Goal: Information Seeking & Learning: Learn about a topic

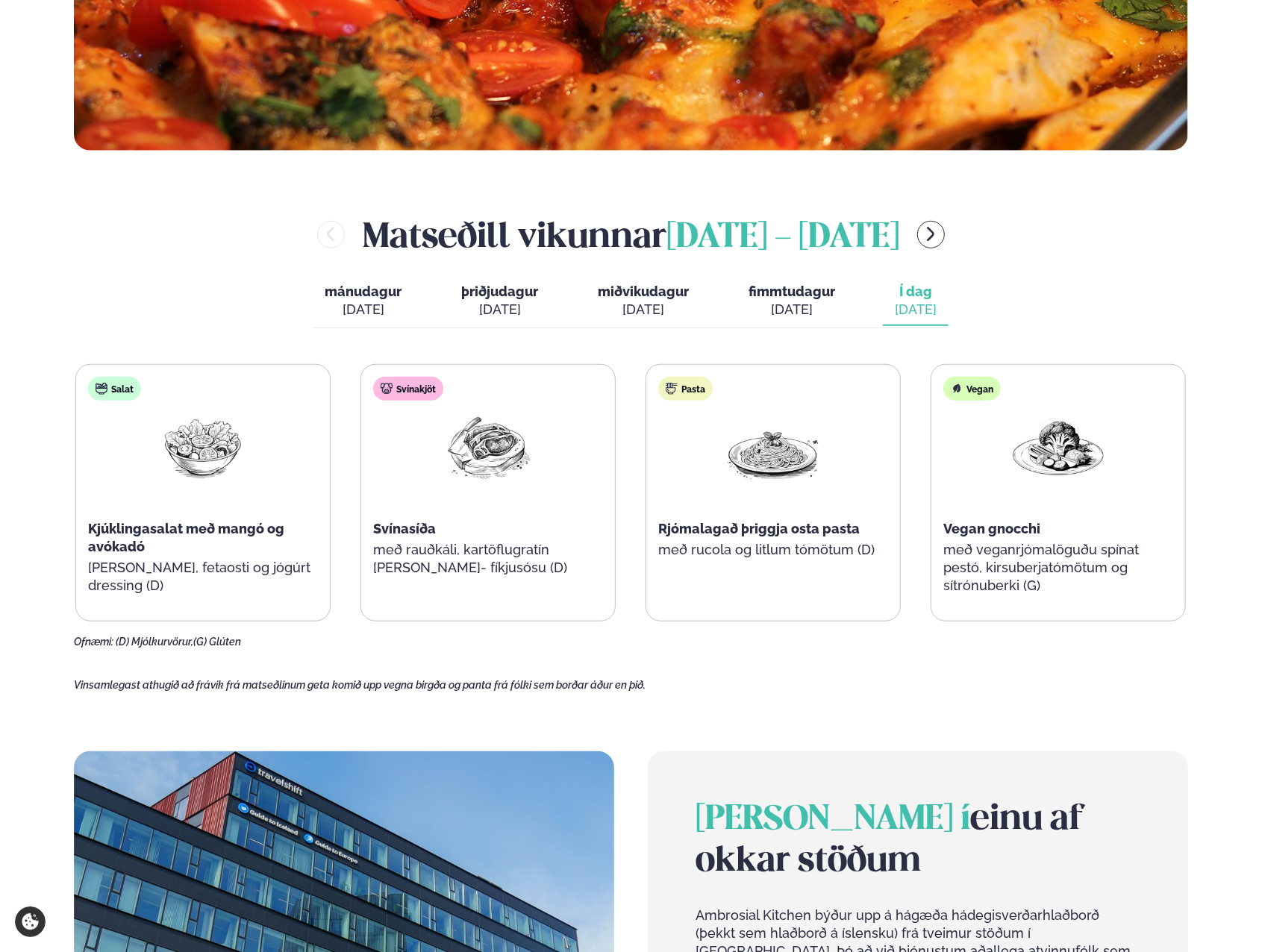
scroll to position [522, 0]
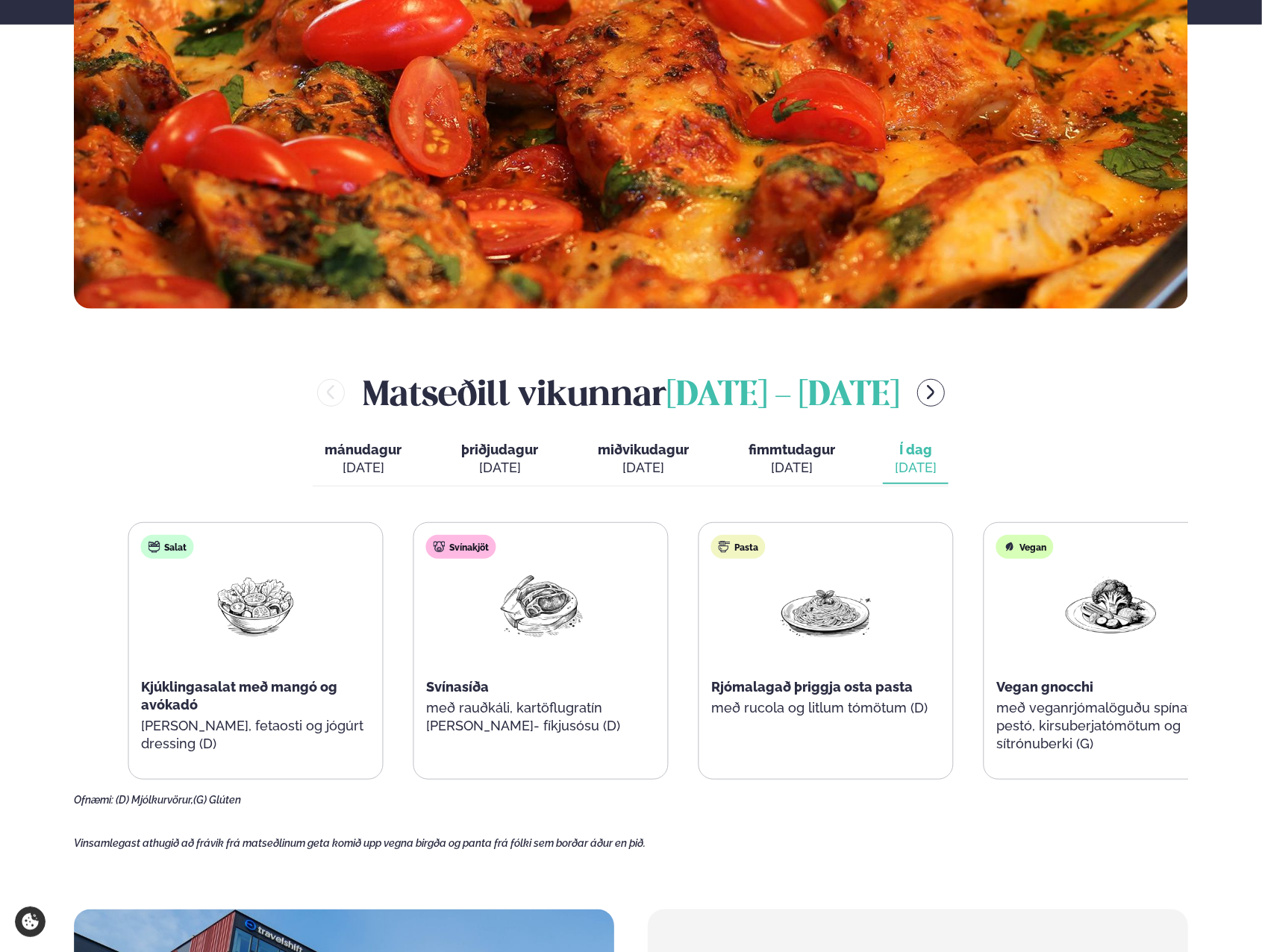
click at [134, 615] on div "Salat Kjúklingasalat með mangó og avókadó [PERSON_NAME], fetaosti og jógúrt dre…" at bounding box center [255, 651] width 253 height 257
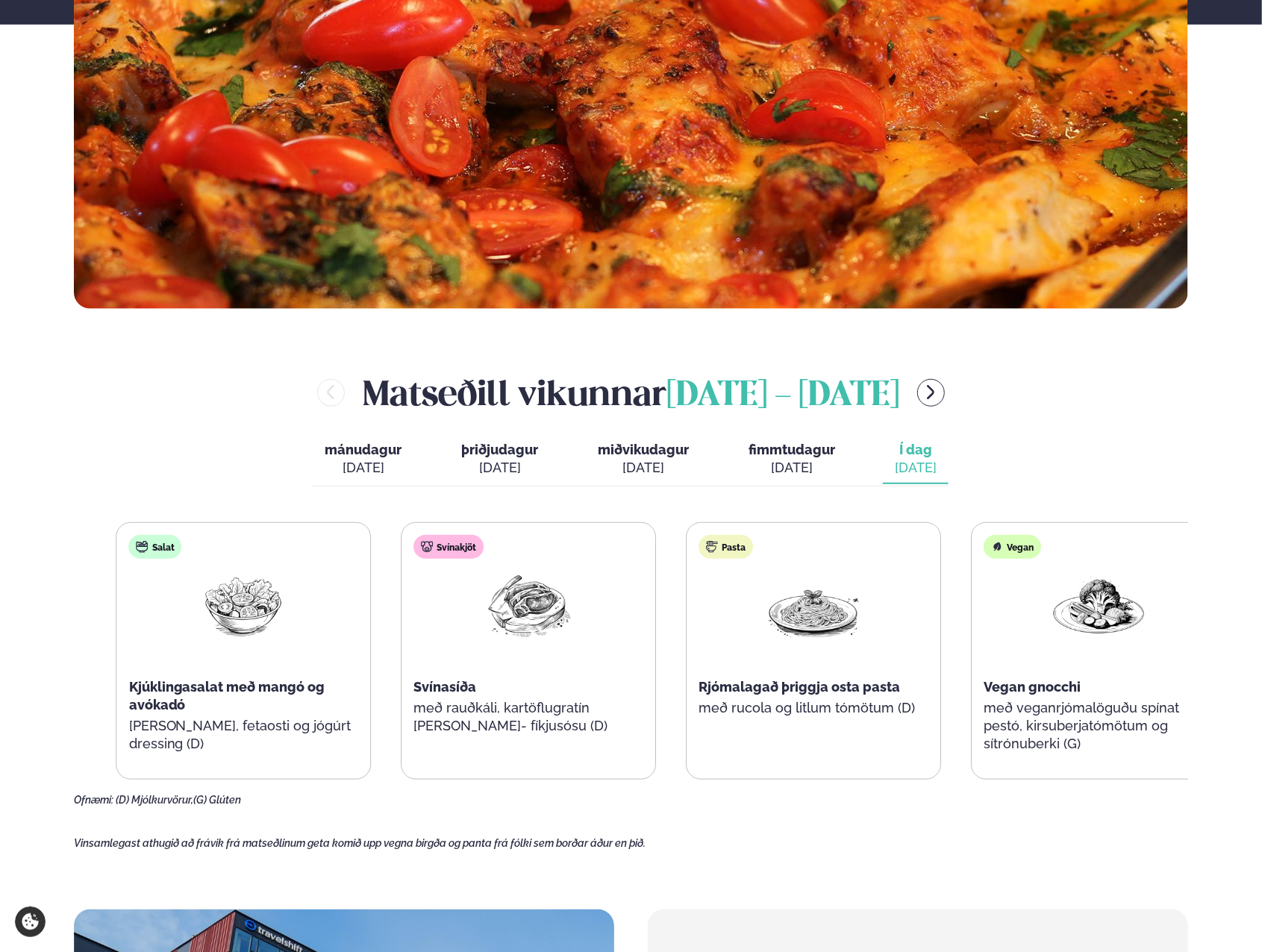
click at [735, 683] on div "Pasta Rjómalagað þriggja osta pasta með rucola og litlum tómötum (D)" at bounding box center [813, 643] width 253 height 238
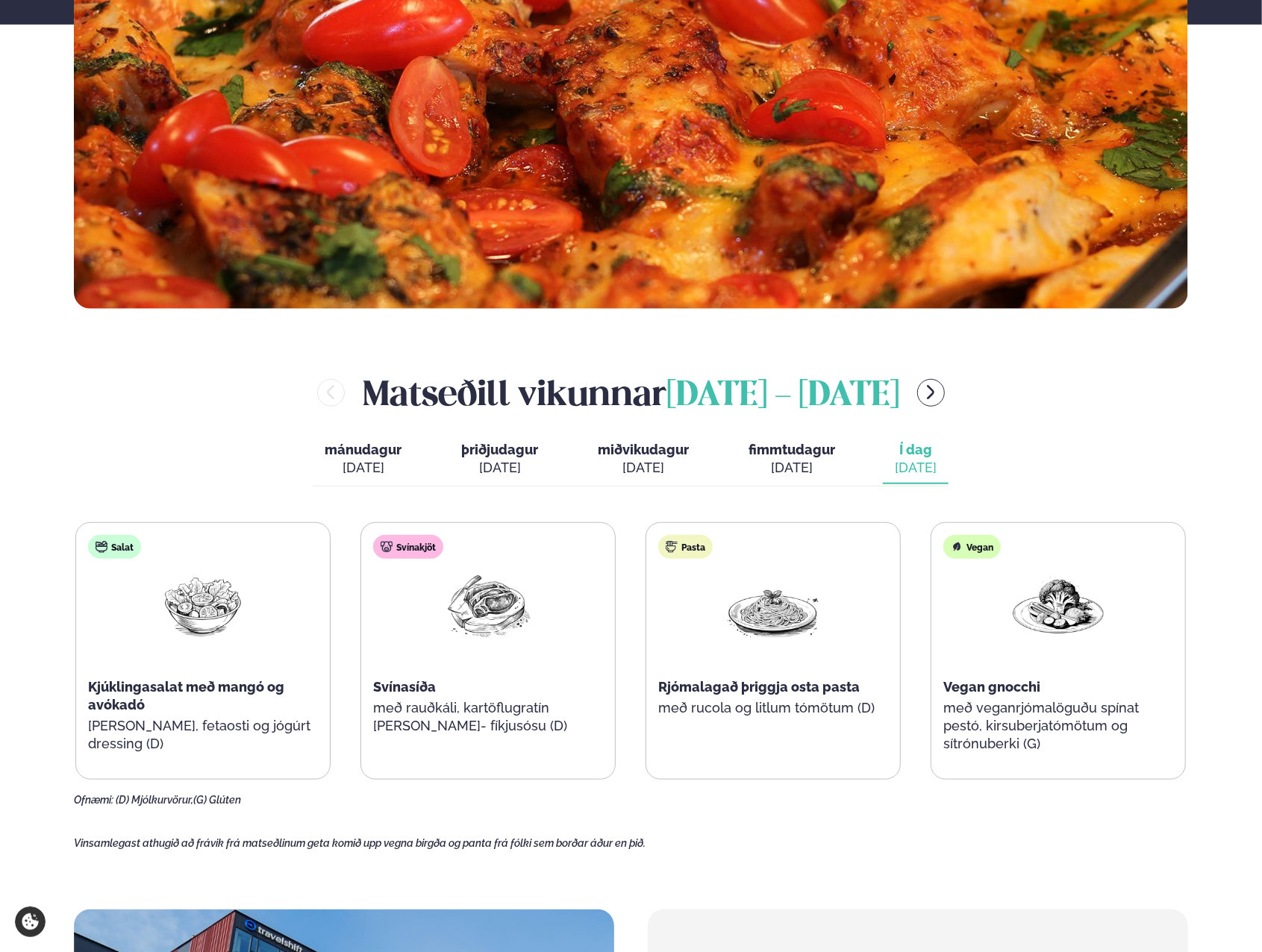
click at [939, 398] on icon "menu-btn-right" at bounding box center [930, 393] width 18 height 18
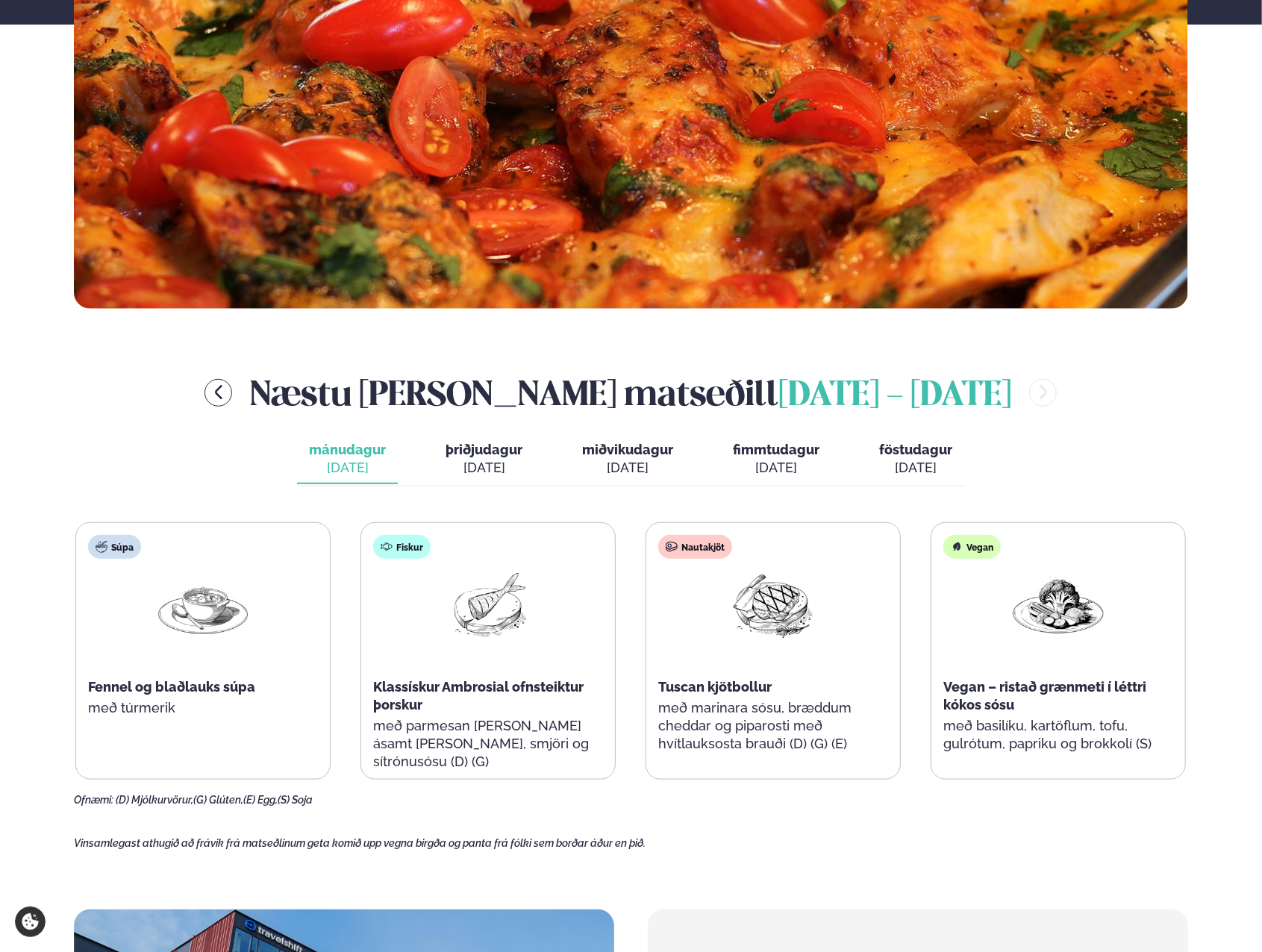
click at [476, 378] on h2 "Næstu [PERSON_NAME] matseðill [DATE] - [DATE]" at bounding box center [630, 393] width 761 height 48
click at [500, 465] on div "[DATE]" at bounding box center [484, 468] width 77 height 18
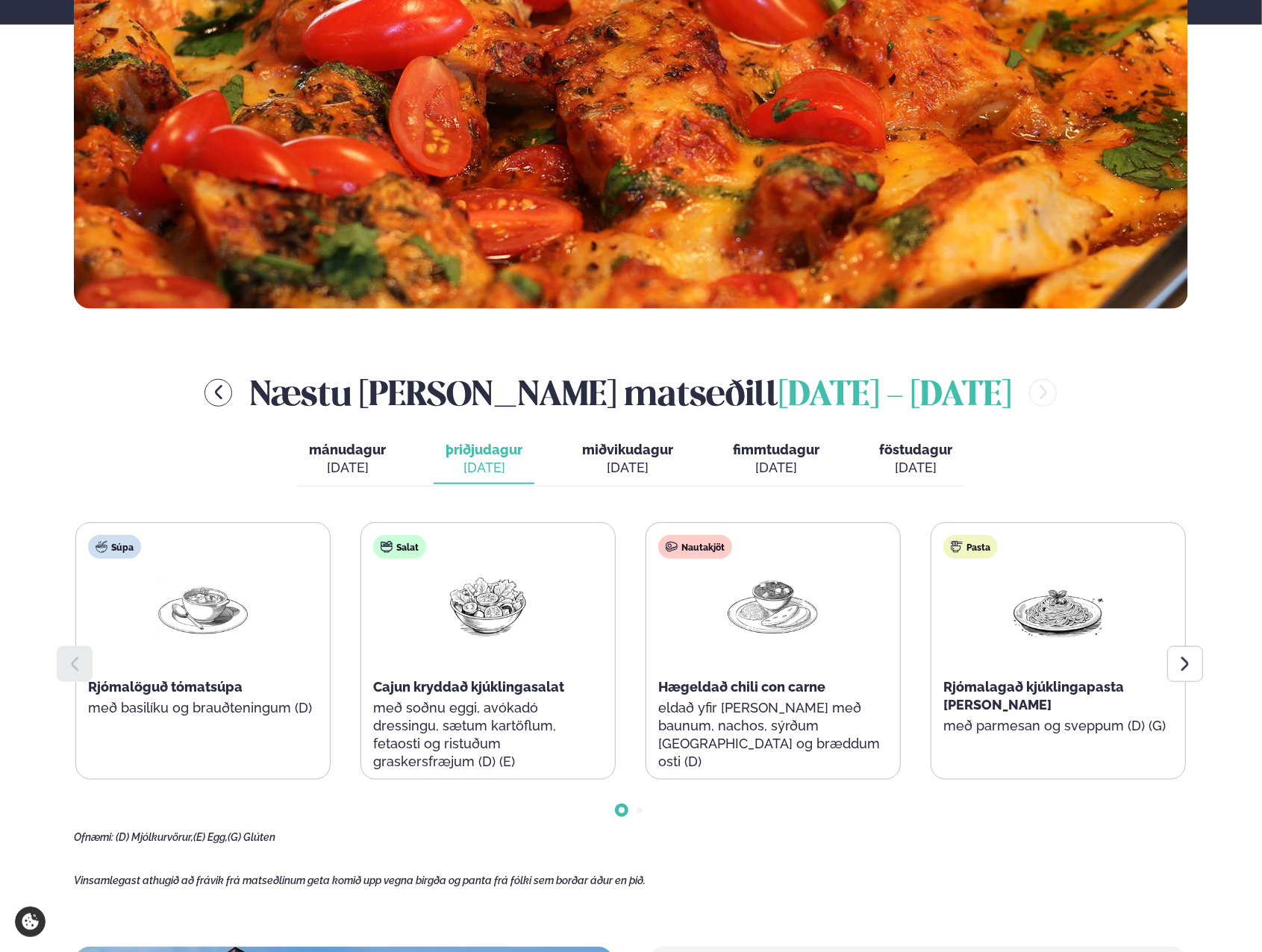
click at [610, 443] on span "miðvikudagur" at bounding box center [627, 450] width 91 height 16
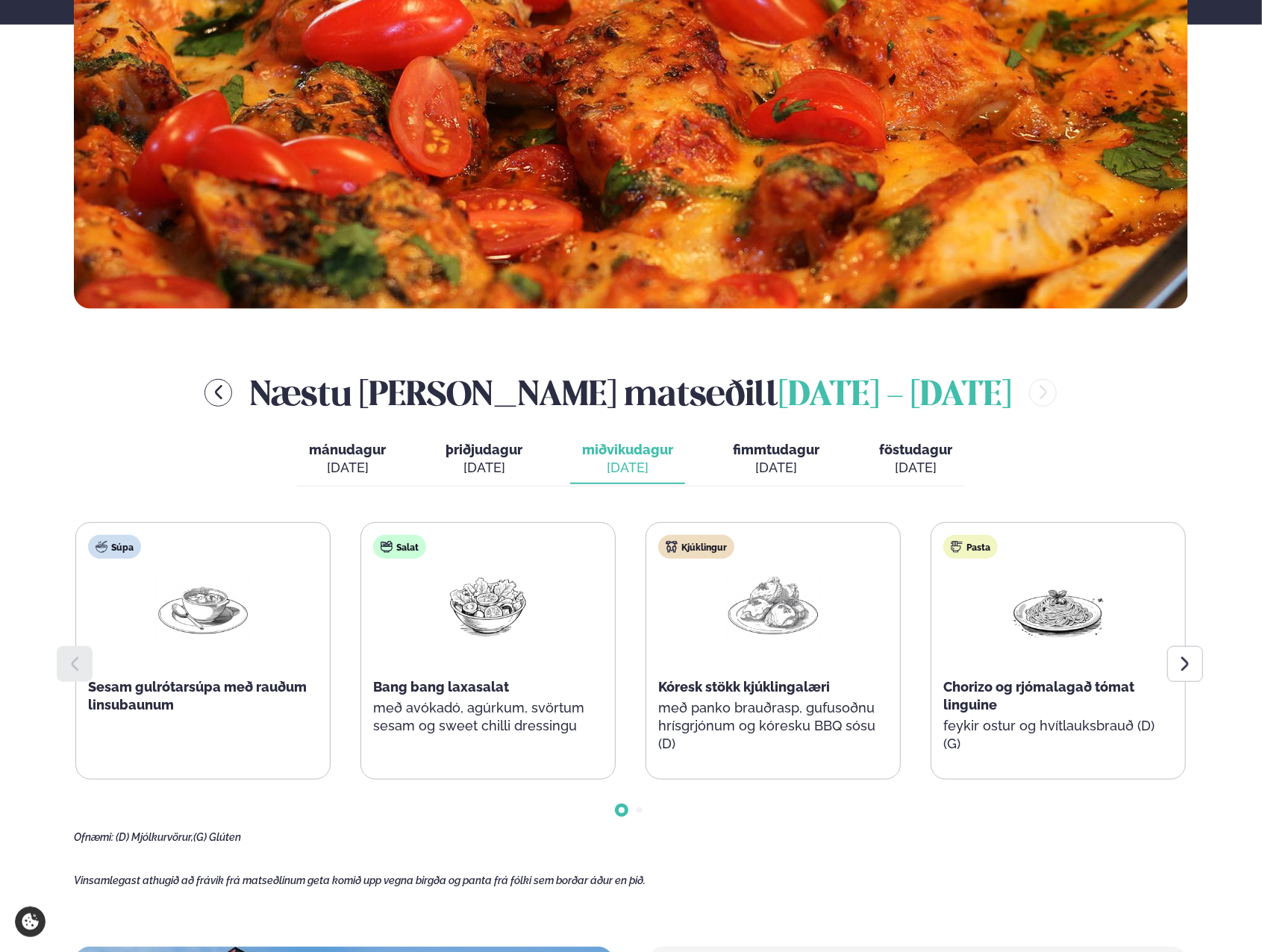
click at [796, 454] on span "fimmtudagur" at bounding box center [776, 450] width 87 height 16
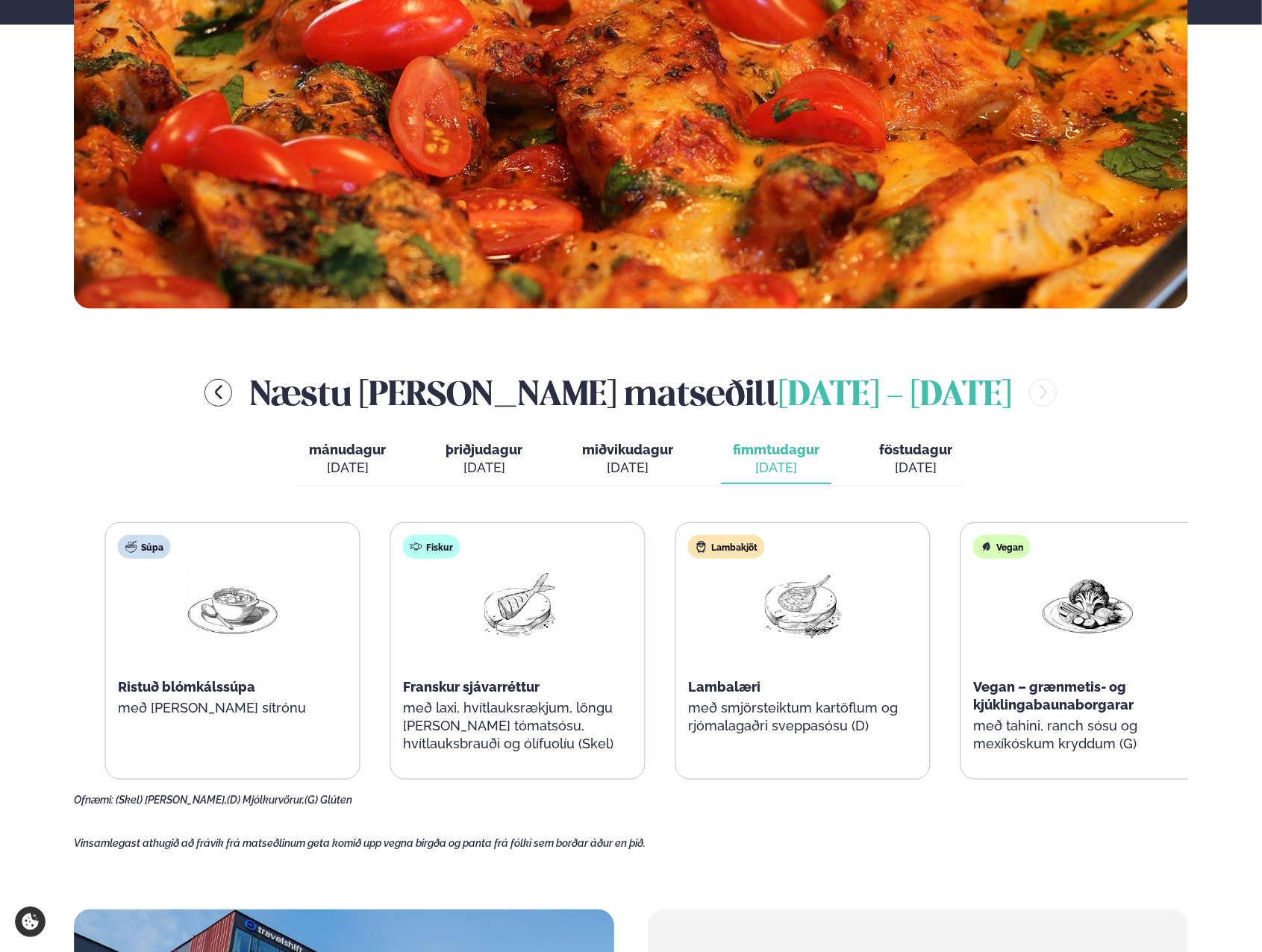
click at [485, 703] on p "með laxi, hvítlauksrækjum, löngu [PERSON_NAME] tómatsósu, hvítlauksbrauði og ól…" at bounding box center [518, 726] width 230 height 53
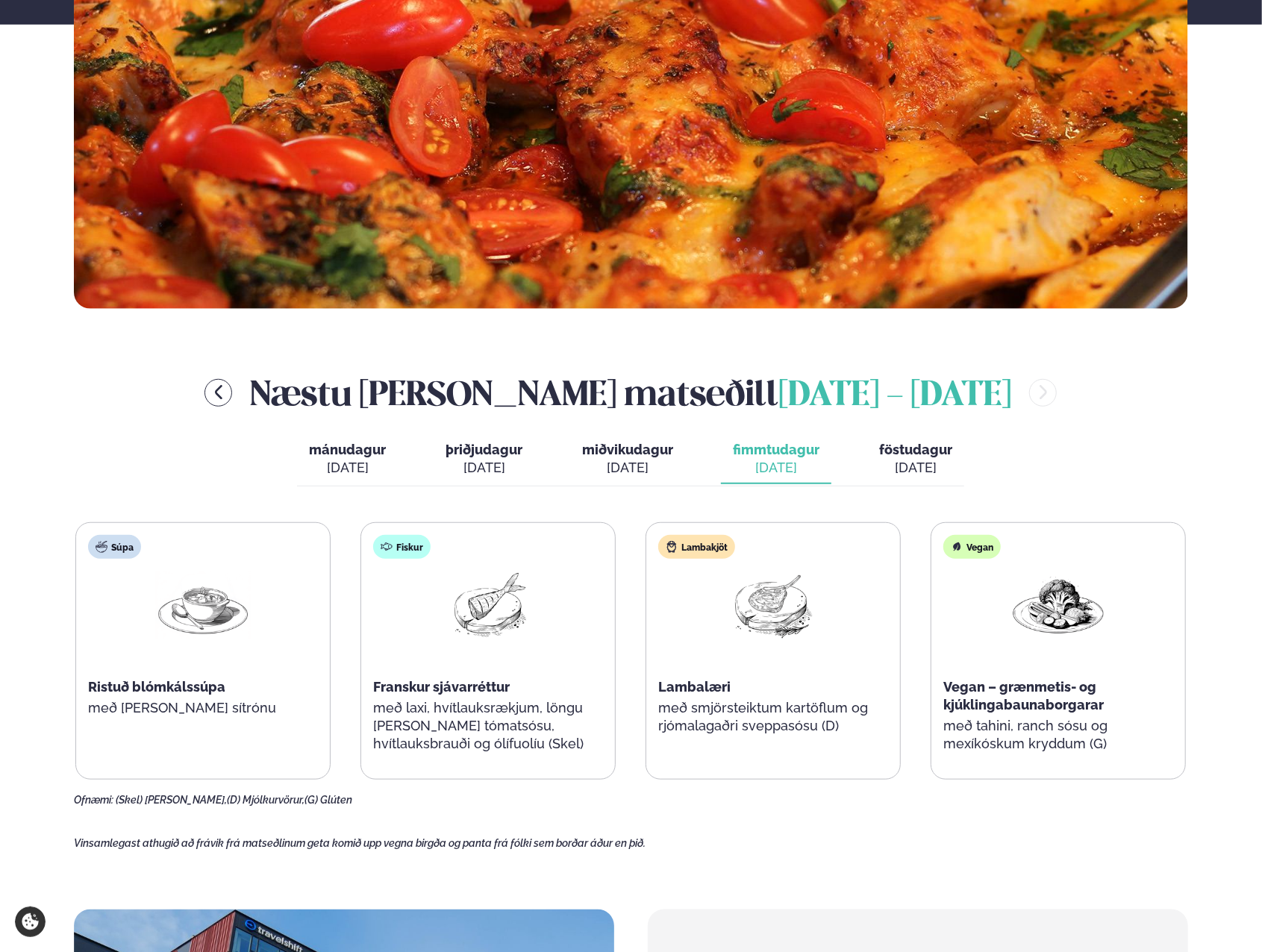
click at [909, 467] on div "[DATE]" at bounding box center [915, 468] width 73 height 18
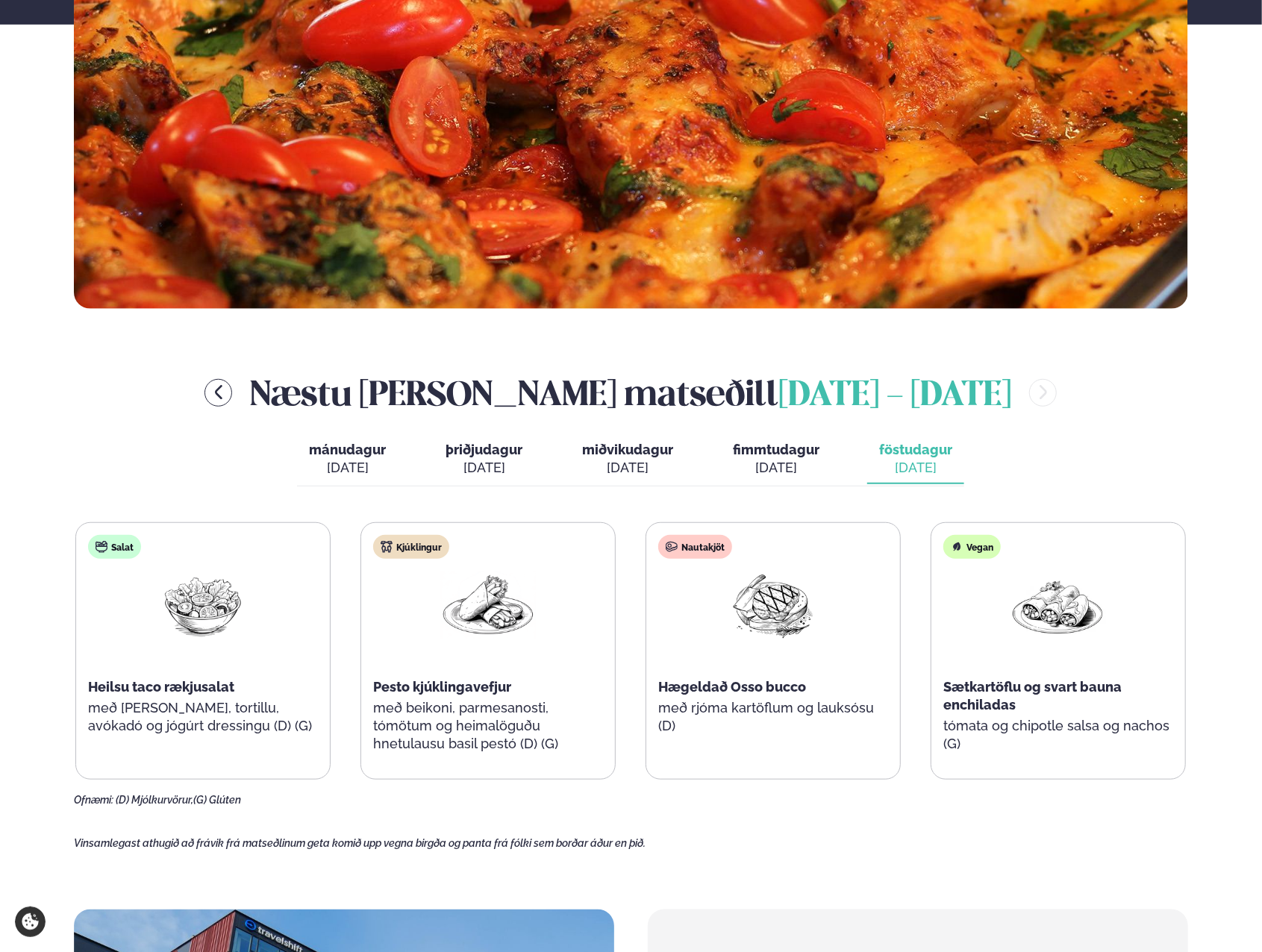
click at [824, 469] on button "fimmtudagur fim. [DATE]" at bounding box center [776, 459] width 110 height 49
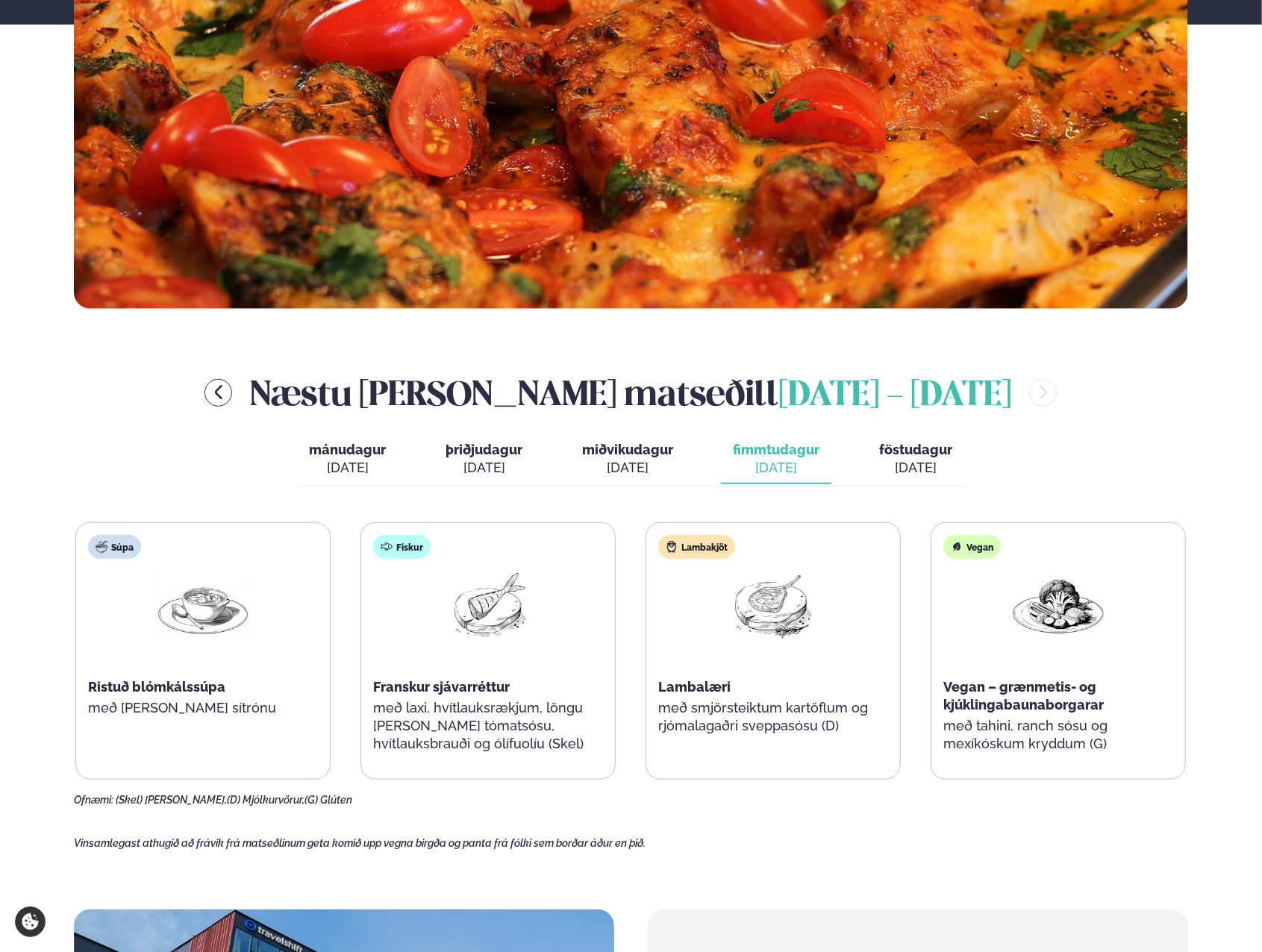
click at [919, 469] on div "[DATE]" at bounding box center [915, 468] width 73 height 18
